Goal: Obtain resource: Download file/media

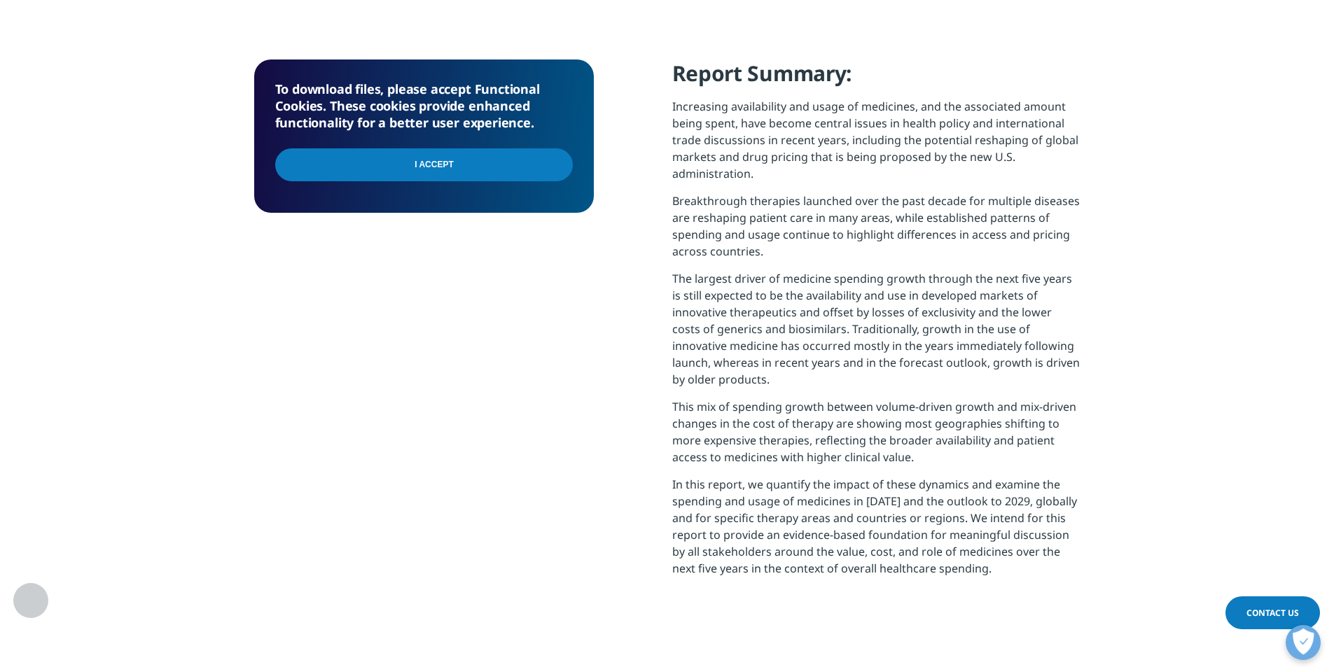
scroll to position [563, 826]
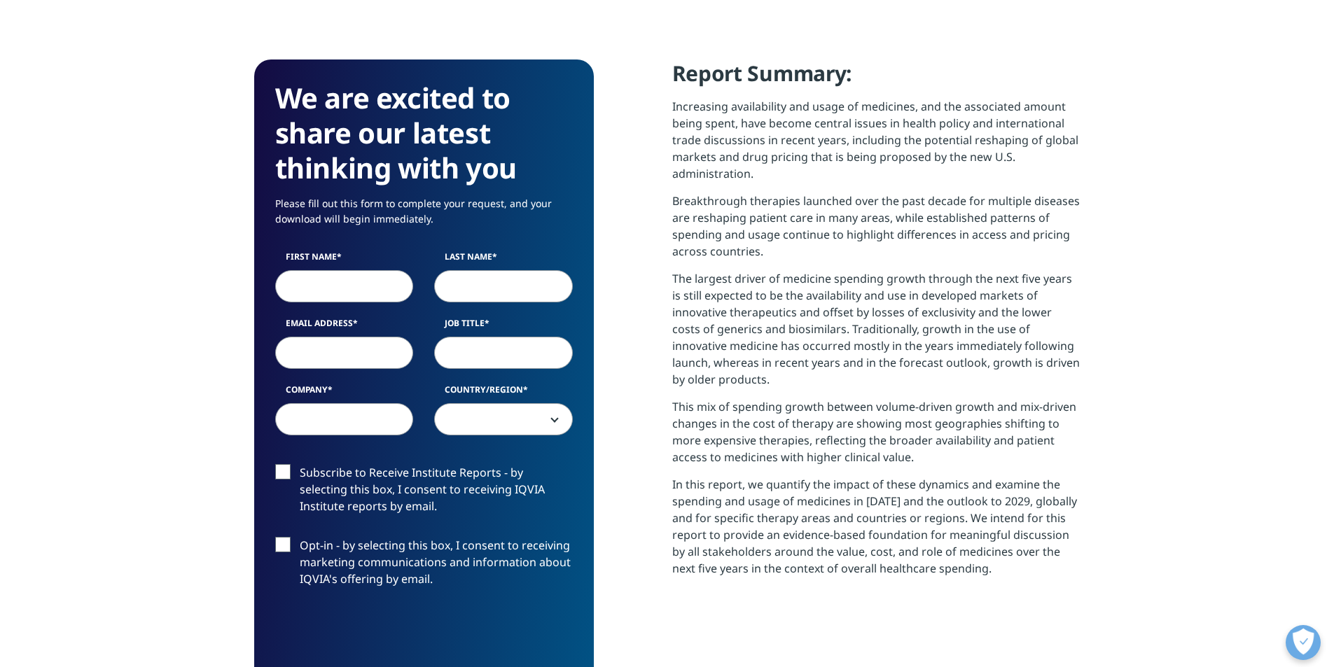
scroll to position [774, 826]
click at [355, 288] on input "First Name" at bounding box center [344, 286] width 139 height 32
type input "[PERSON_NAME]"
click at [467, 290] on input "Last Name" at bounding box center [503, 286] width 139 height 32
type input "Shavit"
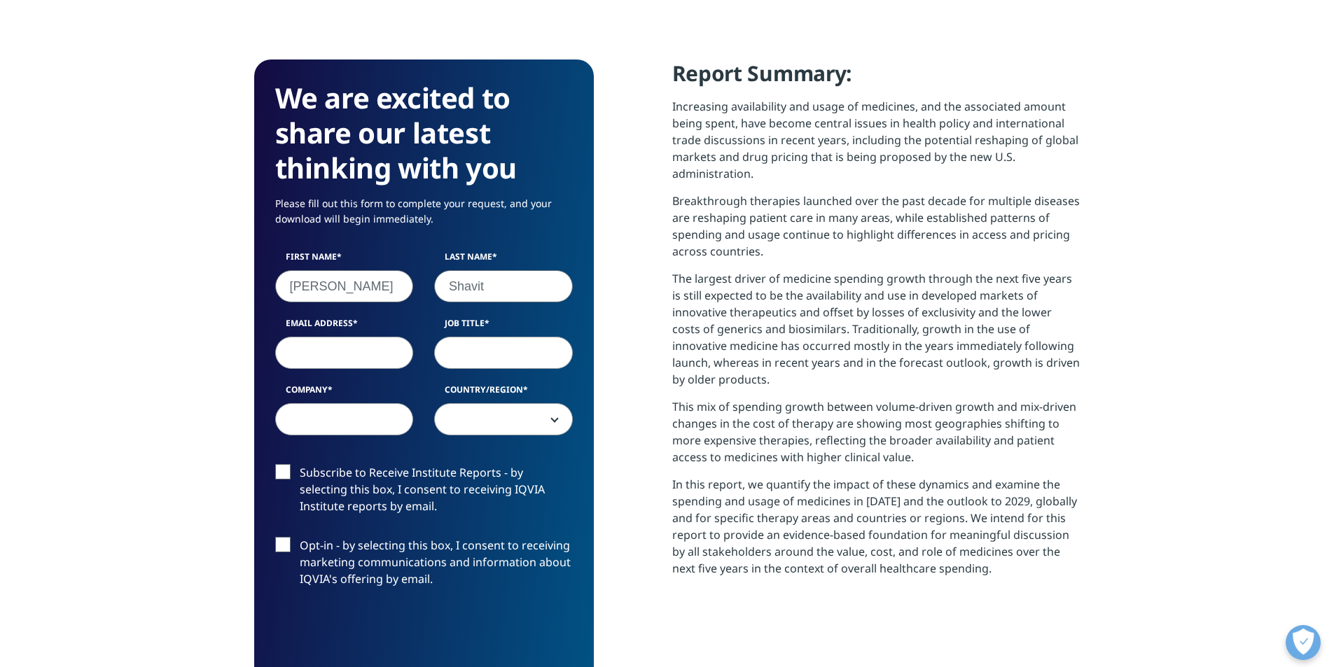
click at [379, 354] on input "Email Address" at bounding box center [344, 353] width 139 height 32
type input "[PERSON_NAME][EMAIL_ADDRESS][DOMAIN_NAME]"
click at [524, 360] on input "Job Title" at bounding box center [503, 353] width 139 height 32
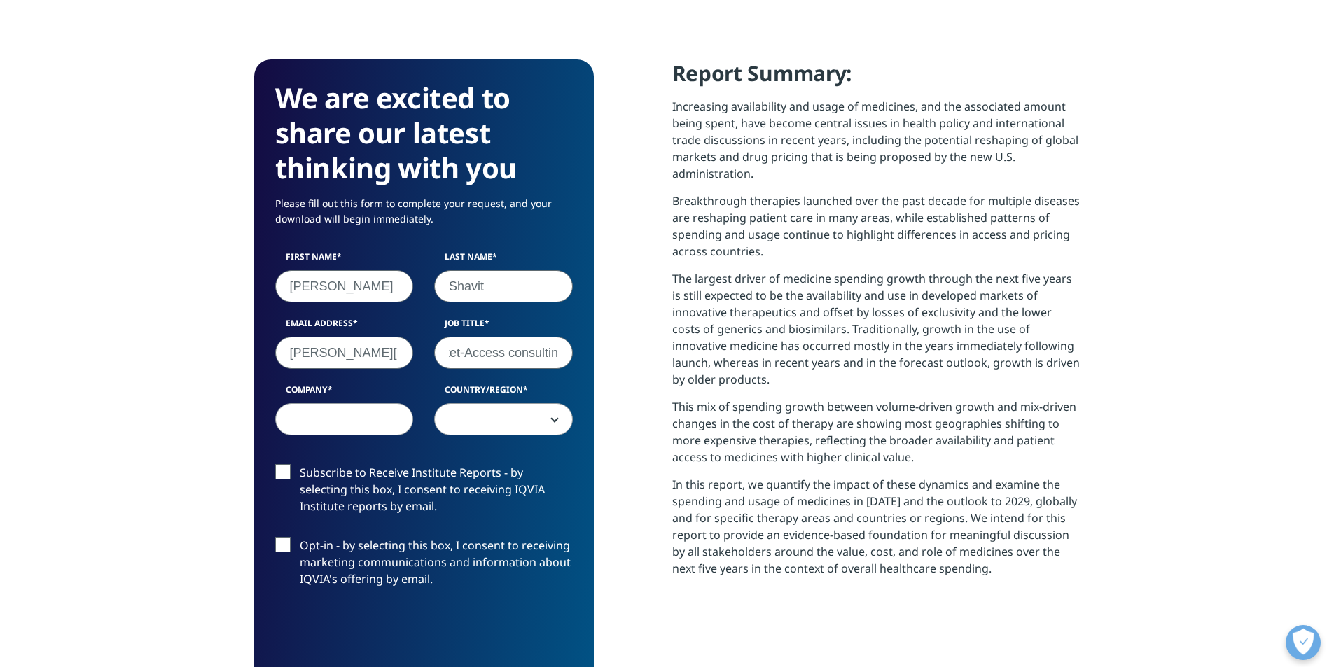
scroll to position [0, 34]
type input "Market-Access consulting"
click at [370, 414] on input "Company" at bounding box center [344, 419] width 139 height 32
type input "[PERSON_NAME] Consulting"
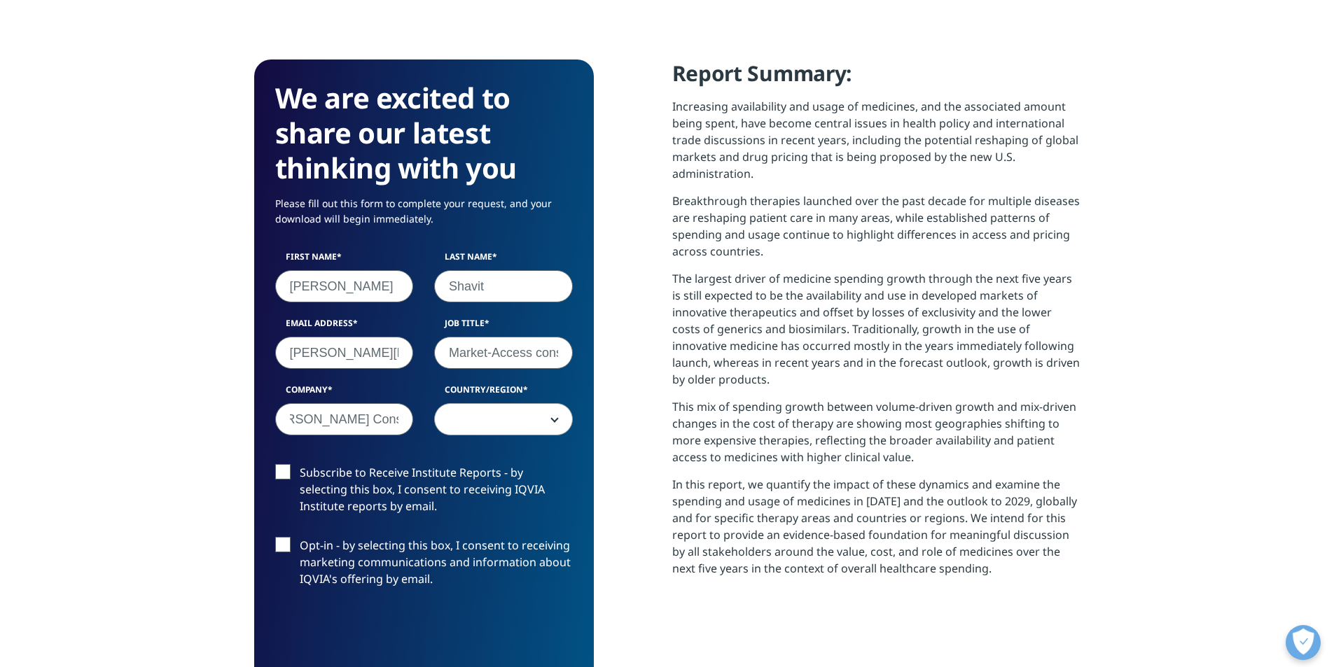
scroll to position [0, 0]
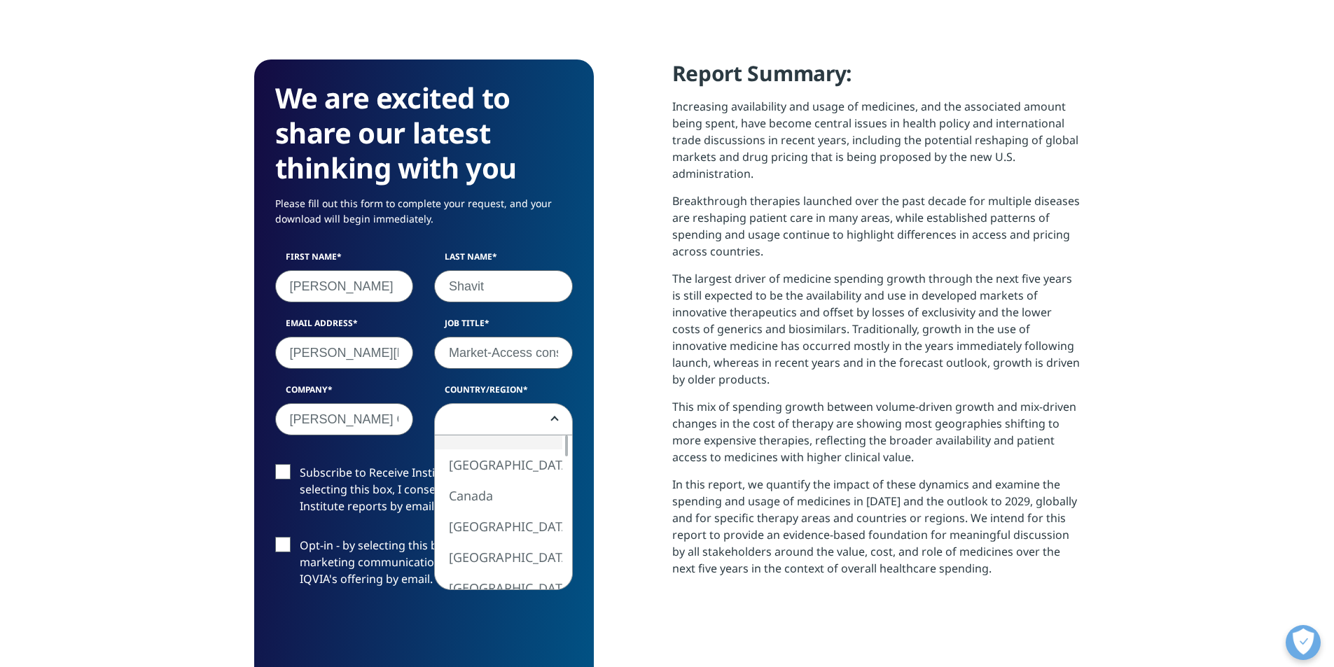
click at [487, 412] on span at bounding box center [503, 420] width 137 height 32
select select "Israel"
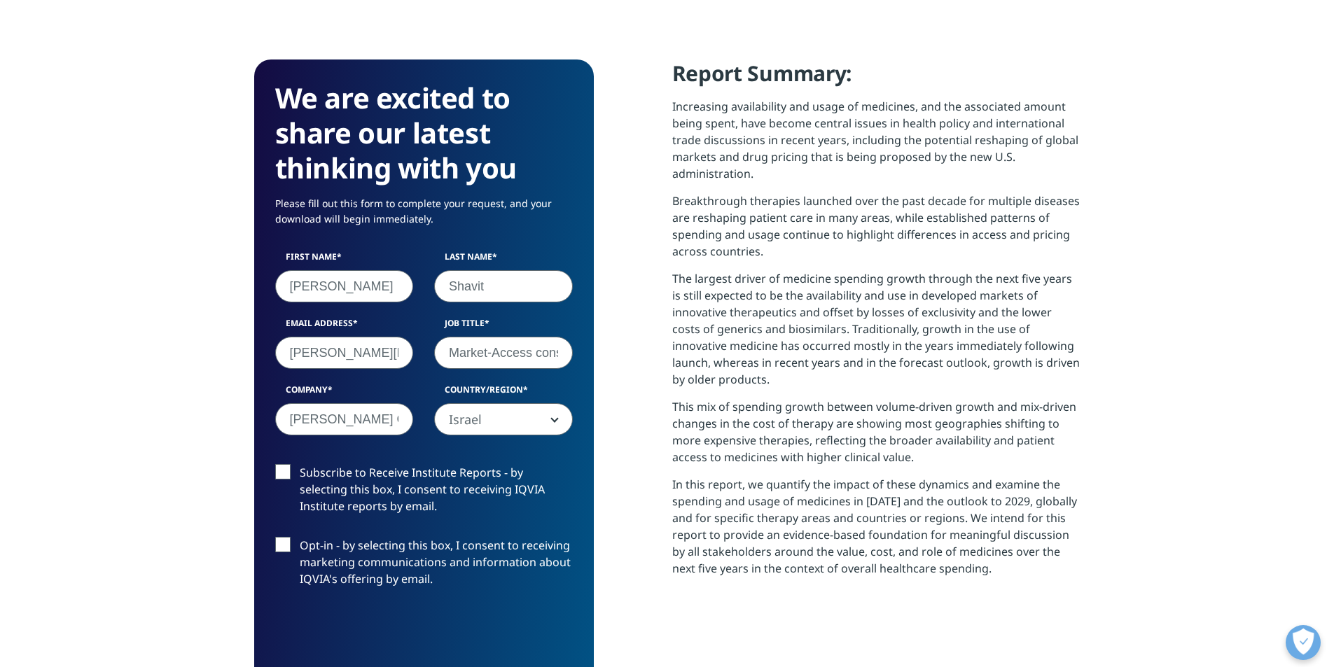
click at [286, 473] on label "Subscribe to Receive Institute Reports - by selecting this box, I consent to re…" at bounding box center [424, 493] width 298 height 58
click at [300, 464] on input "Subscribe to Receive Institute Reports - by selecting this box, I consent to re…" at bounding box center [300, 464] width 0 height 0
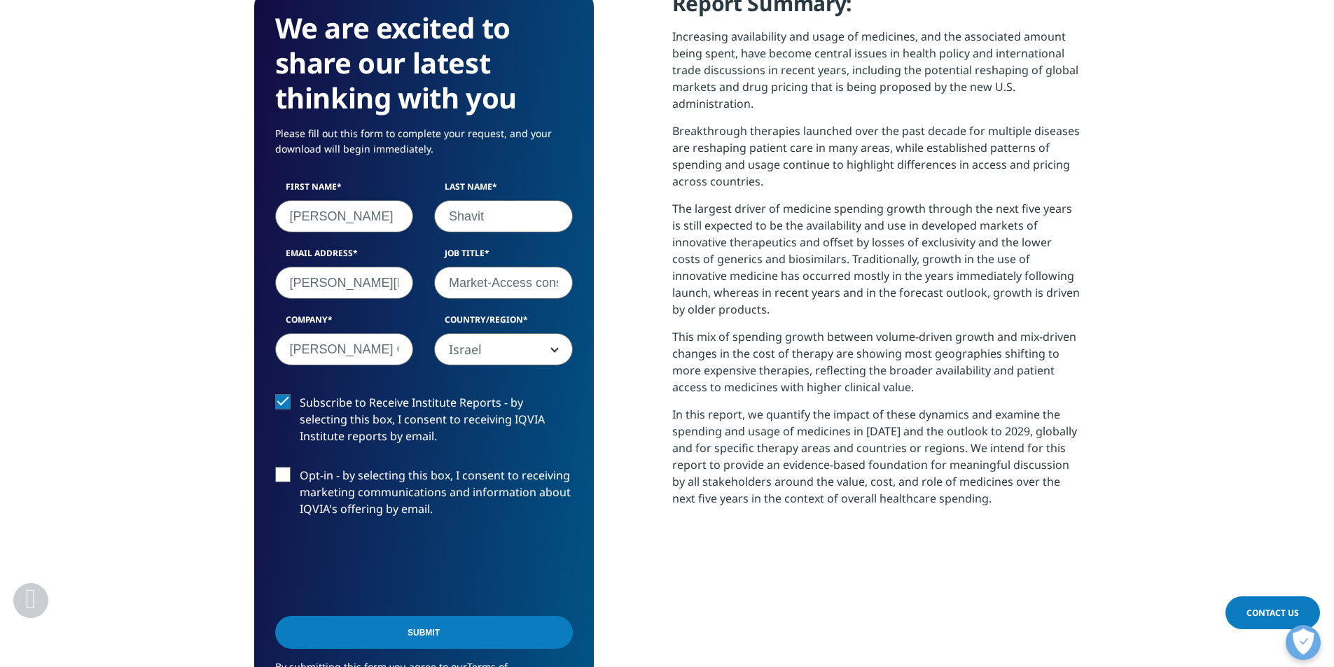
click at [287, 477] on label "Opt-in - by selecting this box, I consent to receiving marketing communications…" at bounding box center [424, 496] width 298 height 58
click at [300, 467] on input "Opt-in - by selecting this box, I consent to receiving marketing communications…" at bounding box center [300, 467] width 0 height 0
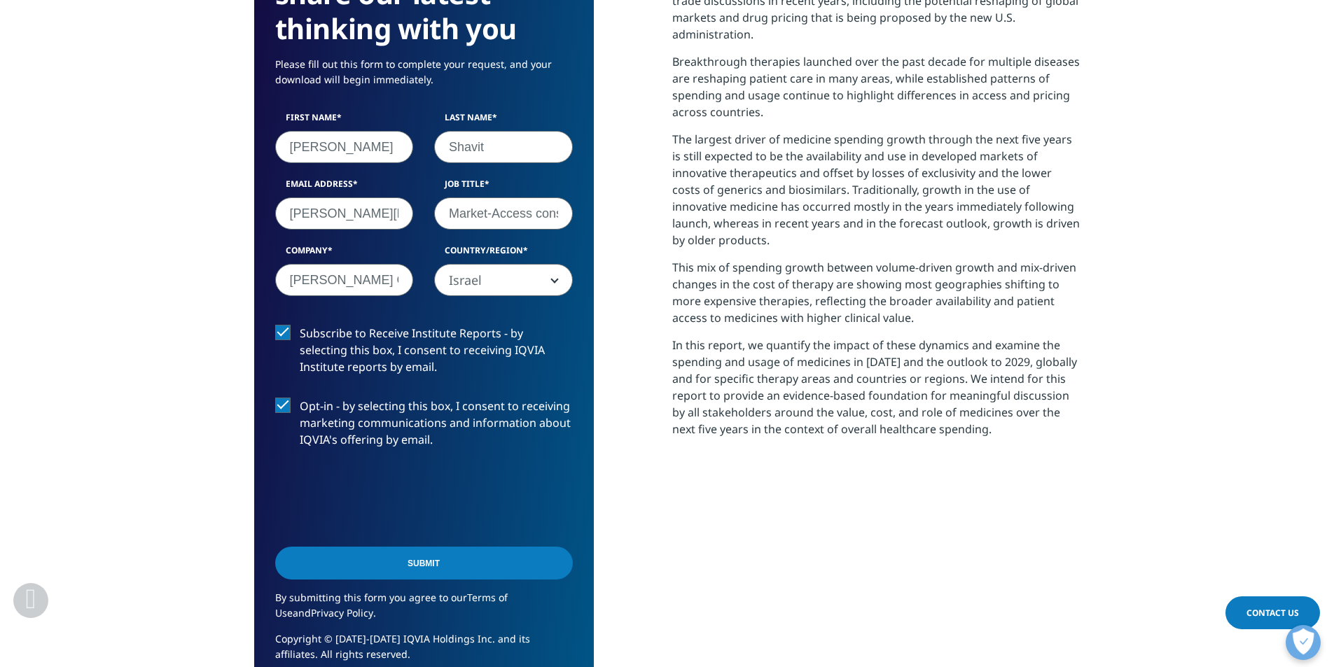
scroll to position [700, 0]
click at [424, 564] on input "Submit" at bounding box center [424, 562] width 298 height 33
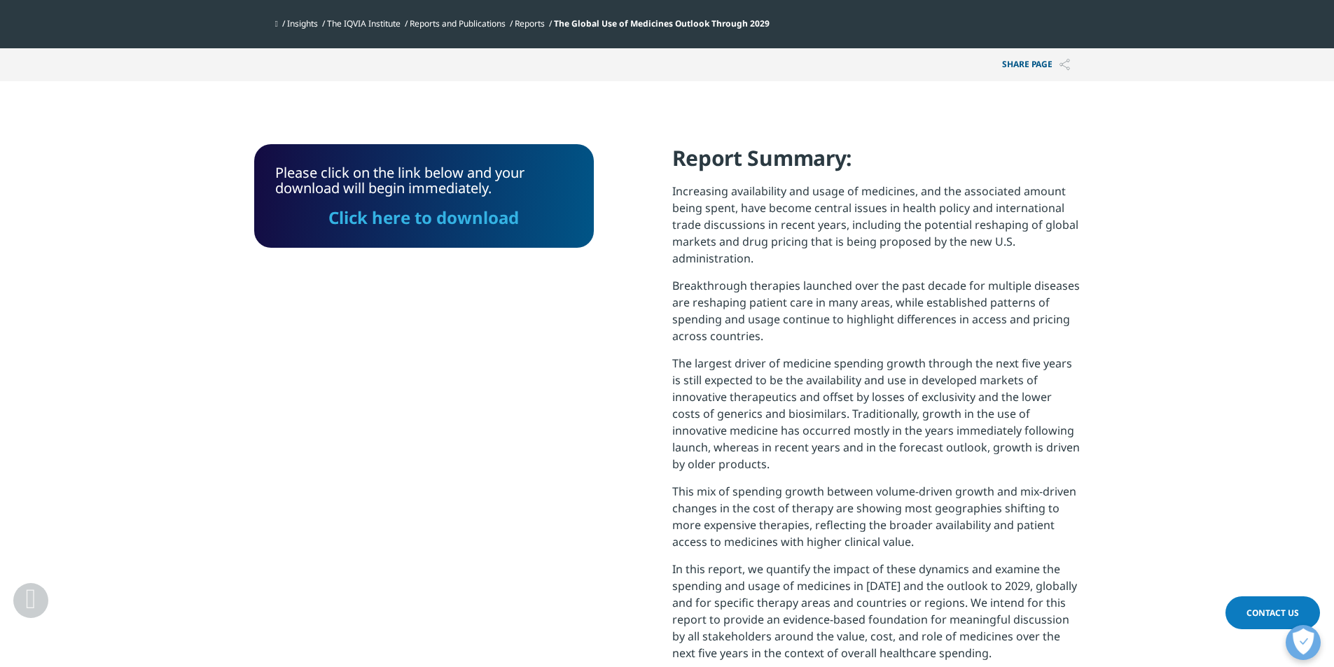
scroll to position [431, 0]
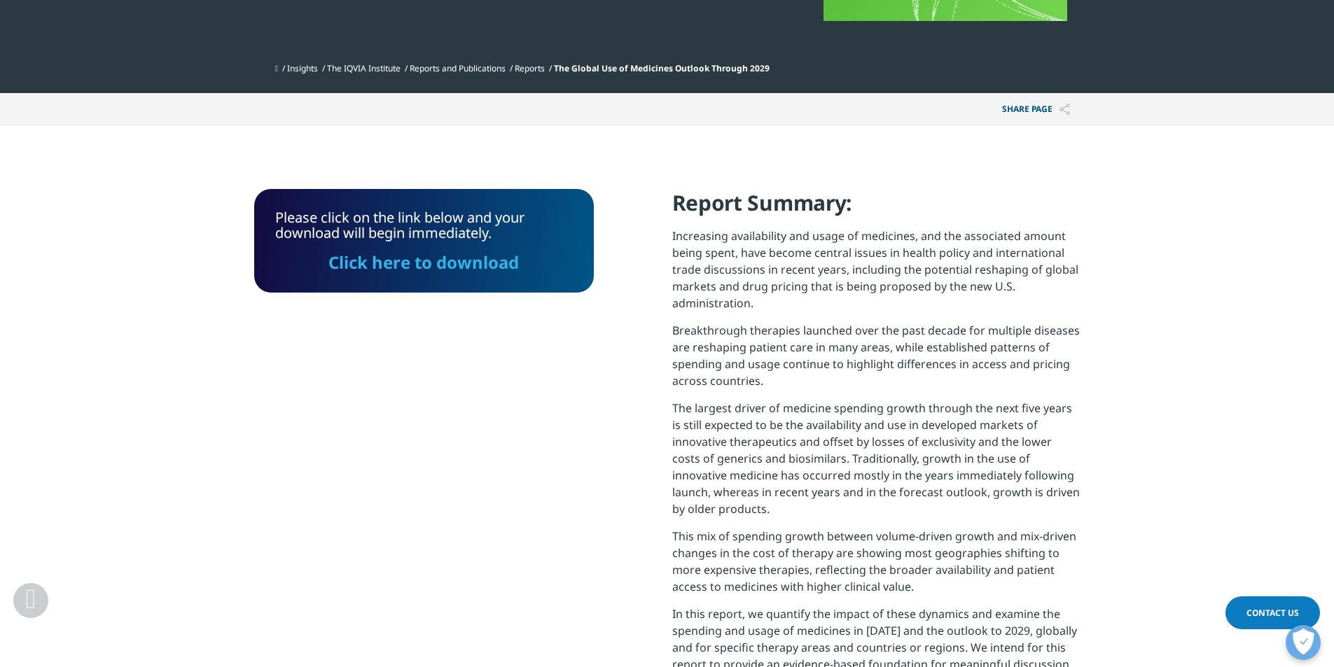
click at [462, 260] on link "Click here to download" at bounding box center [423, 262] width 190 height 23
